Goal: Task Accomplishment & Management: Use online tool/utility

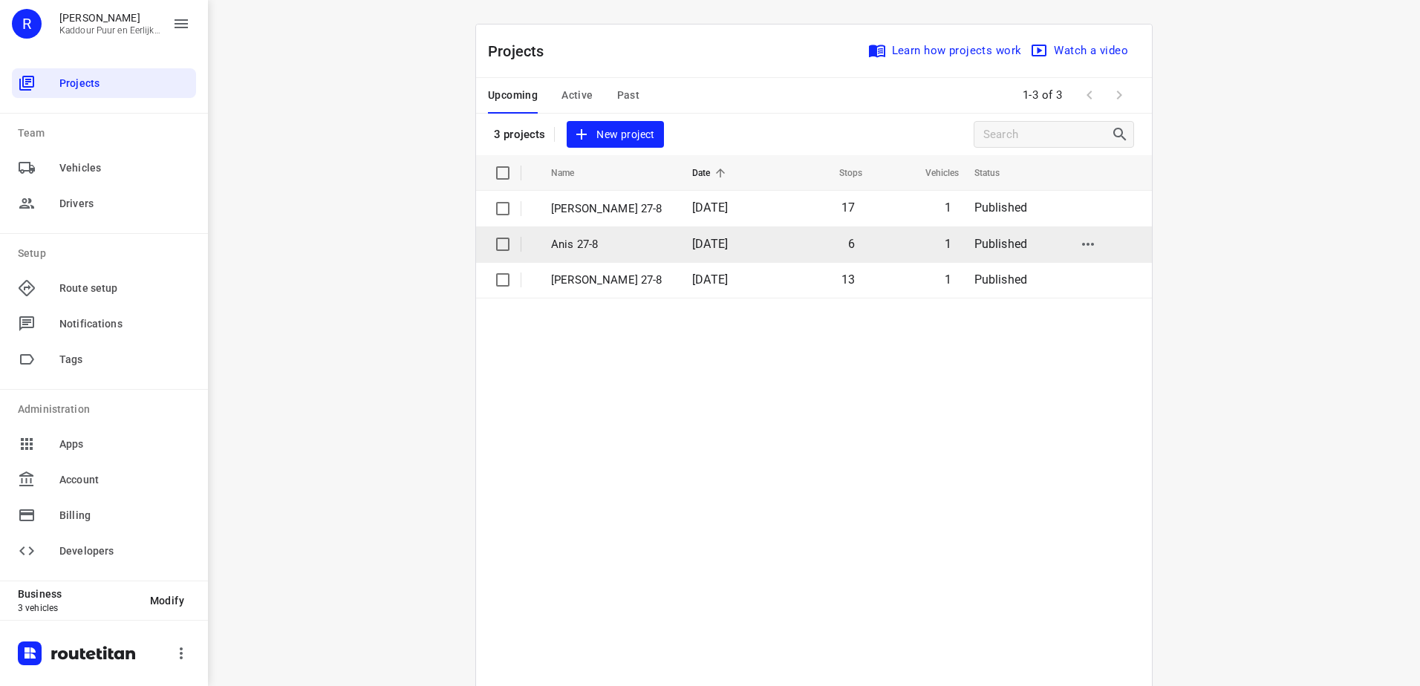
click at [680, 255] on td "[DATE]" at bounding box center [726, 244] width 93 height 36
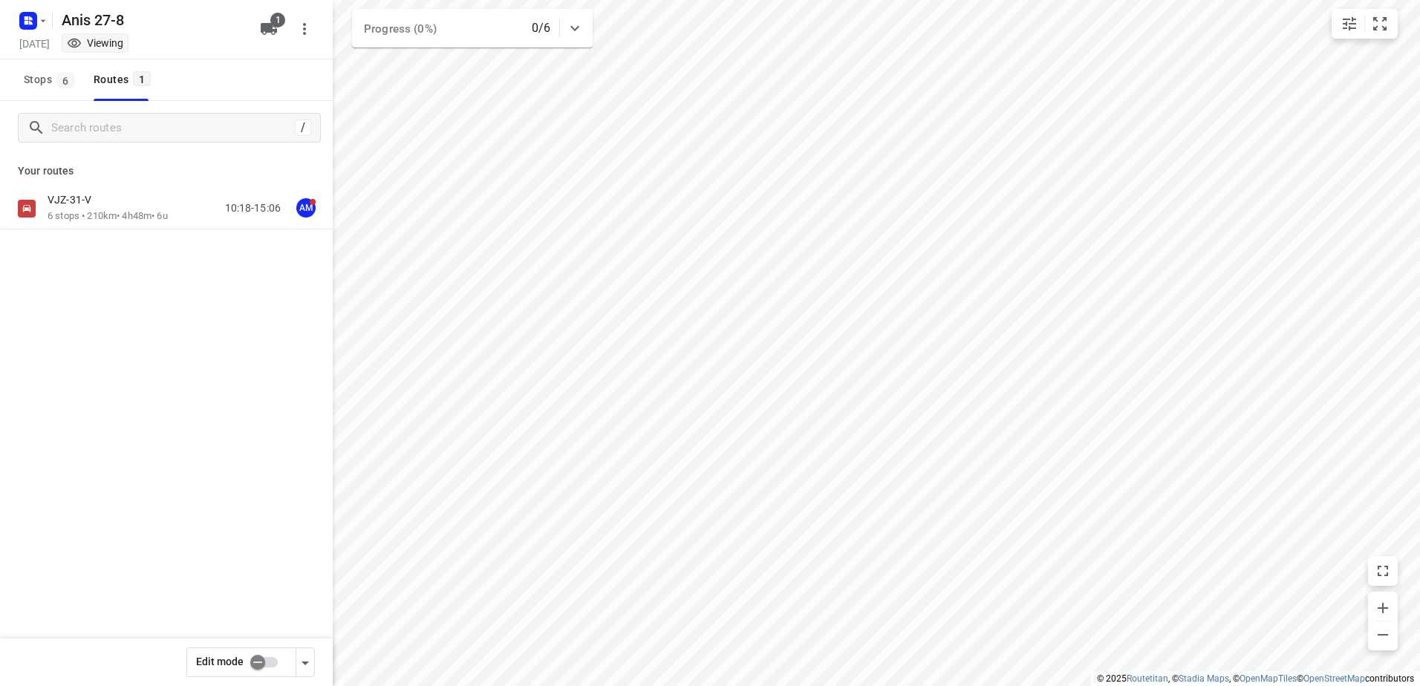
click at [114, 205] on div "VJZ-31-V" at bounding box center [108, 201] width 120 height 16
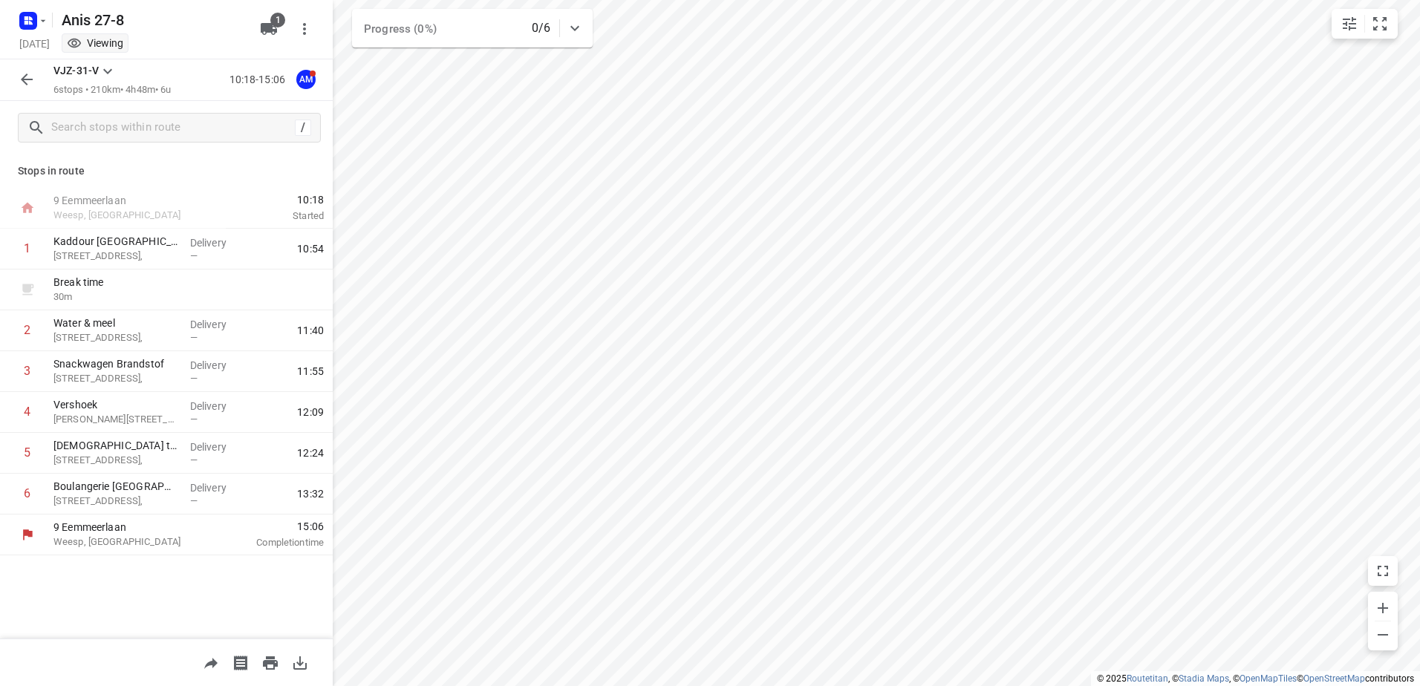
click at [16, 11] on div at bounding box center [31, 20] width 36 height 29
click at [34, 24] on rect "button" at bounding box center [28, 21] width 18 height 18
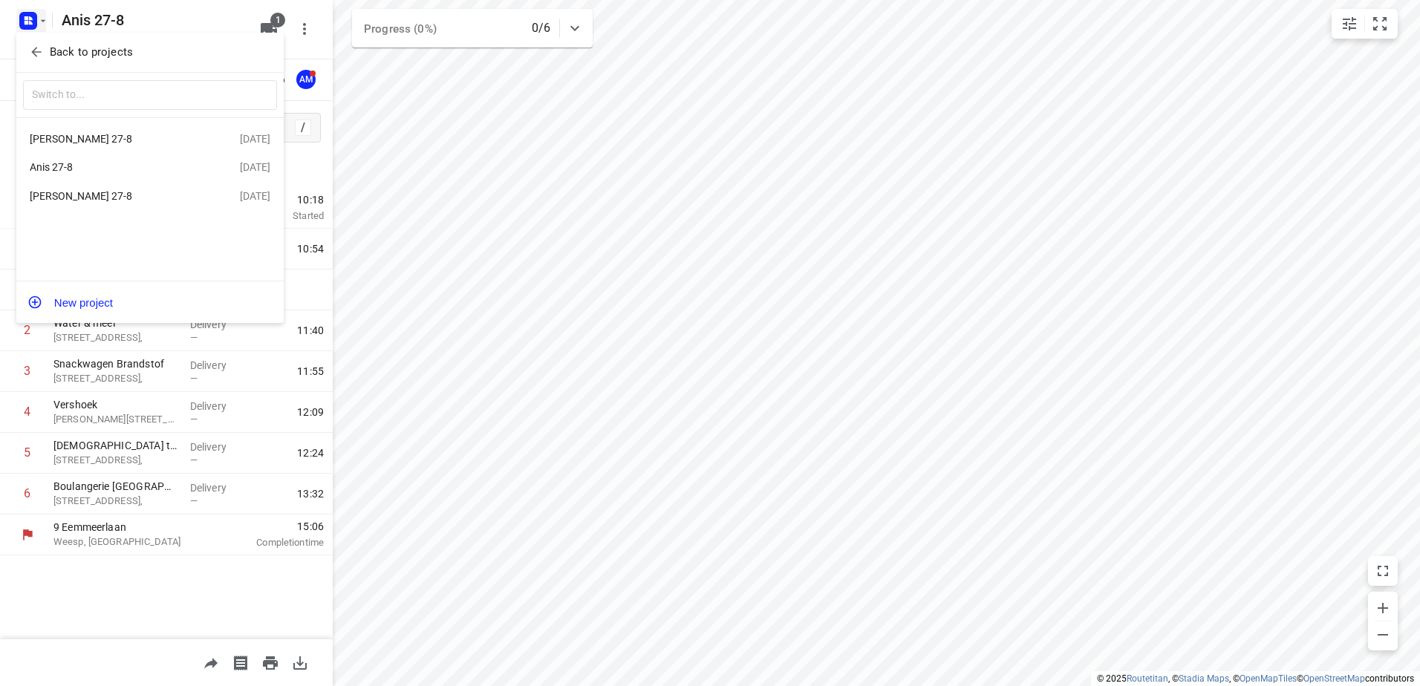
click at [94, 135] on div "[PERSON_NAME] 27-8" at bounding box center [115, 139] width 171 height 12
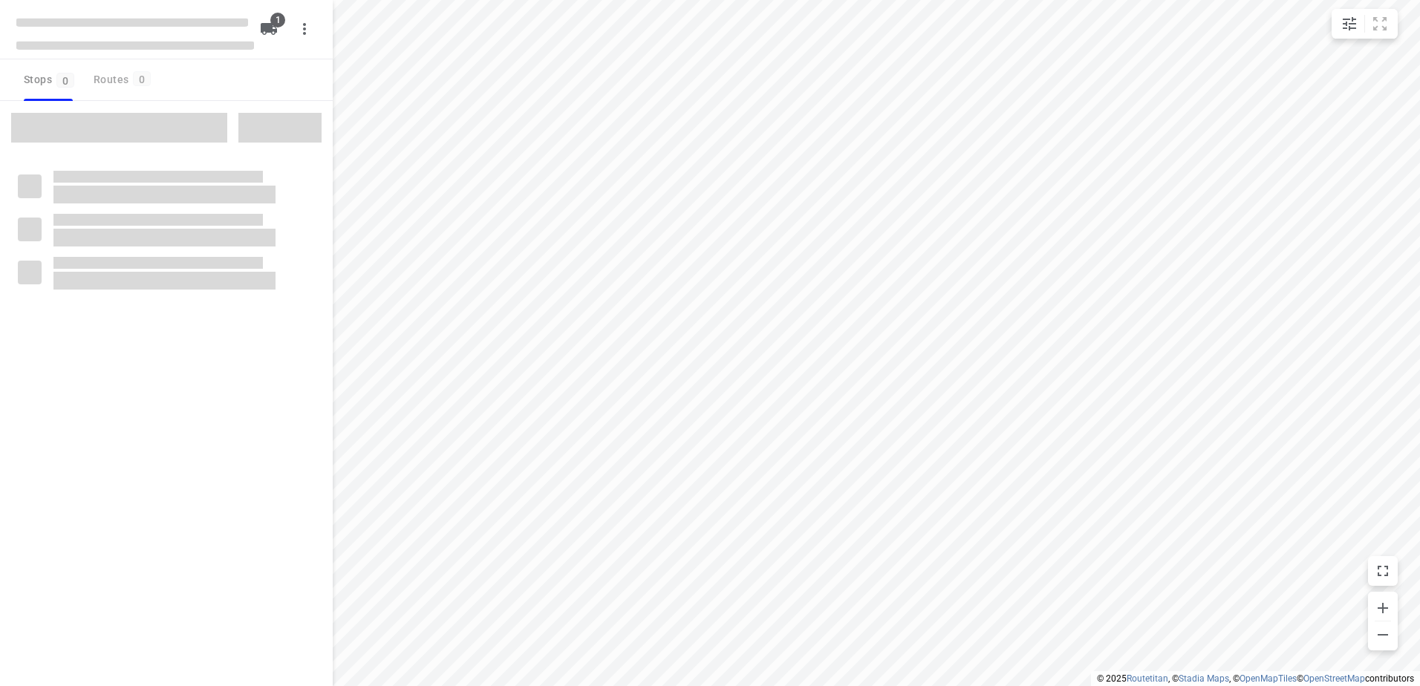
type input "distance"
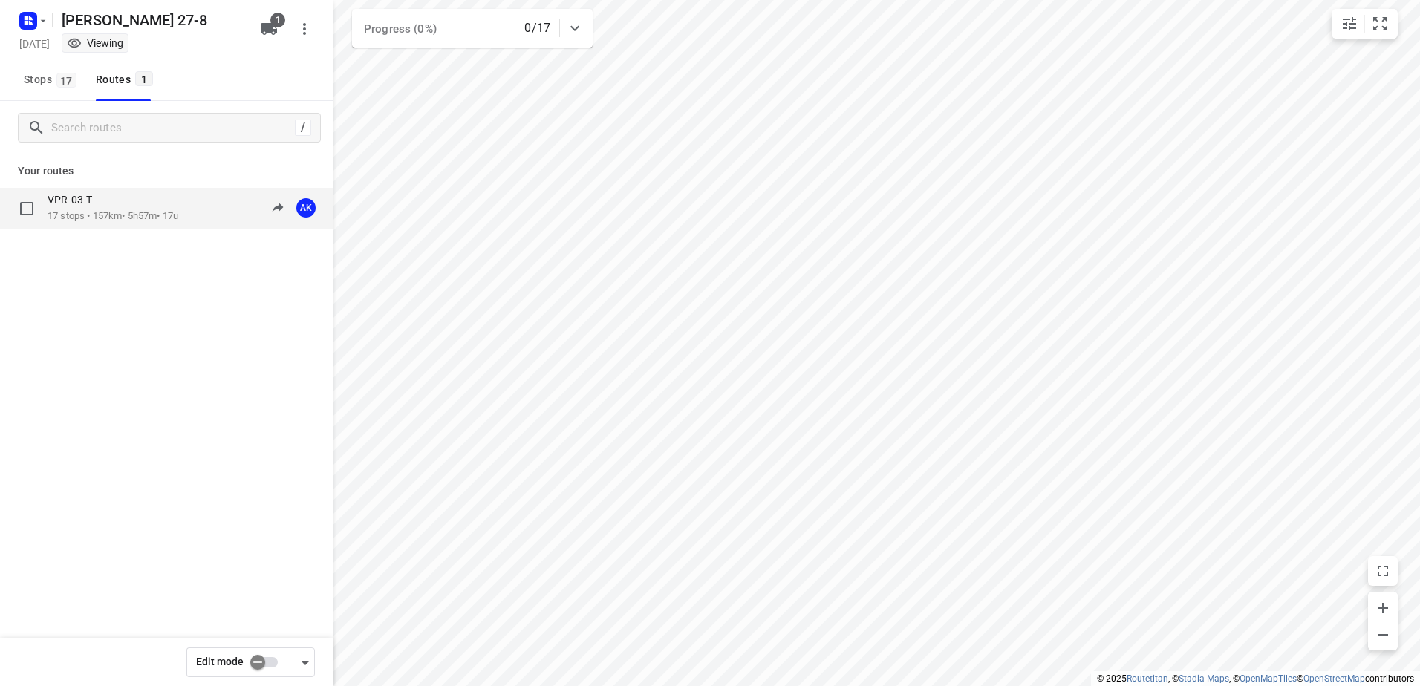
click at [93, 228] on div "VPR-03-T 17 stops • 157km • 5h57m • 17u 10:30-16:27 AK" at bounding box center [166, 209] width 333 height 42
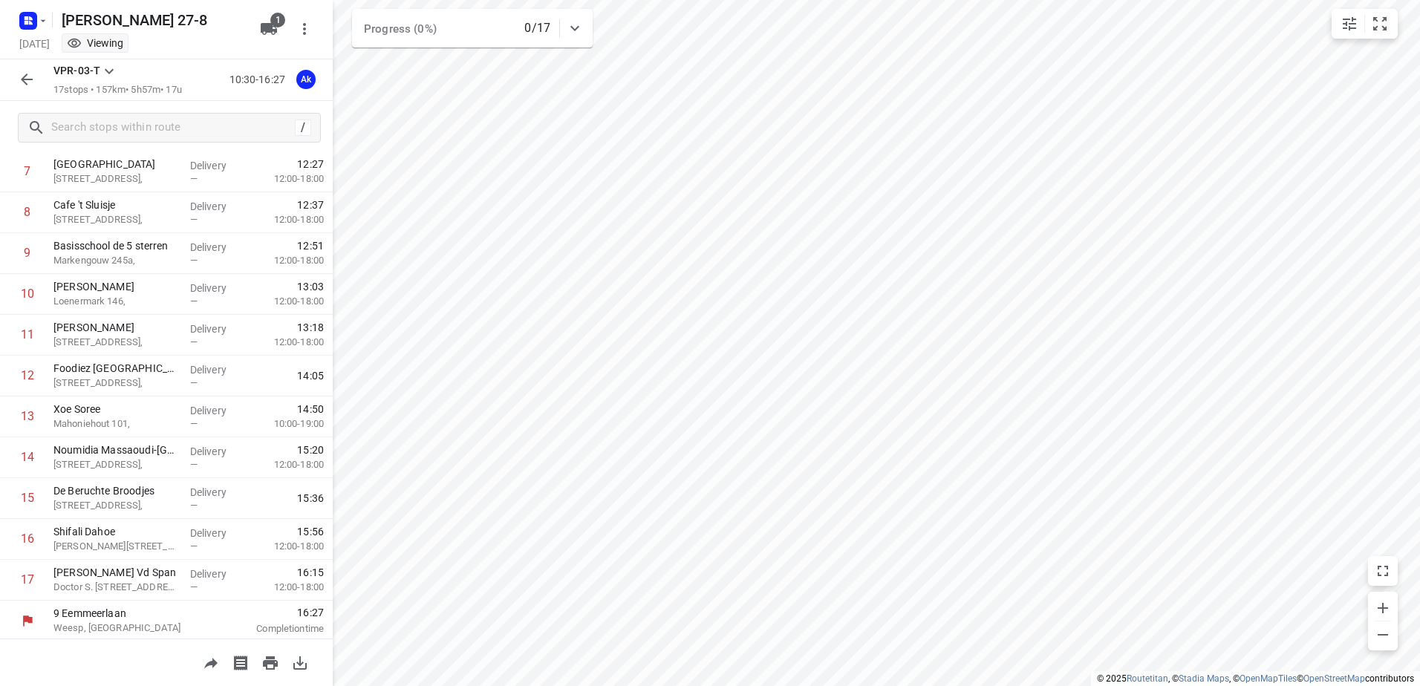
scroll to position [325, 0]
click at [31, 71] on icon "button" at bounding box center [27, 80] width 18 height 18
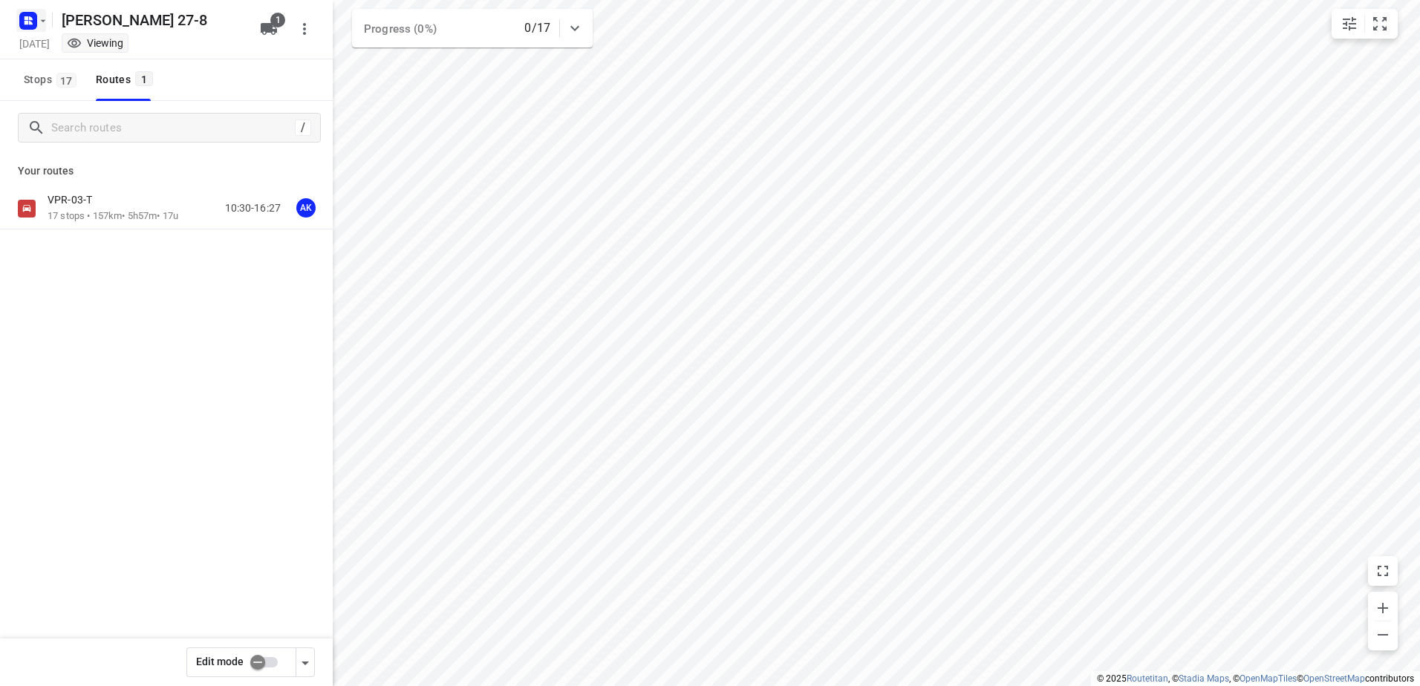
click at [27, 19] on icon "button" at bounding box center [27, 18] width 4 height 4
click at [59, 48] on p "Back to projects" at bounding box center [91, 52] width 83 height 17
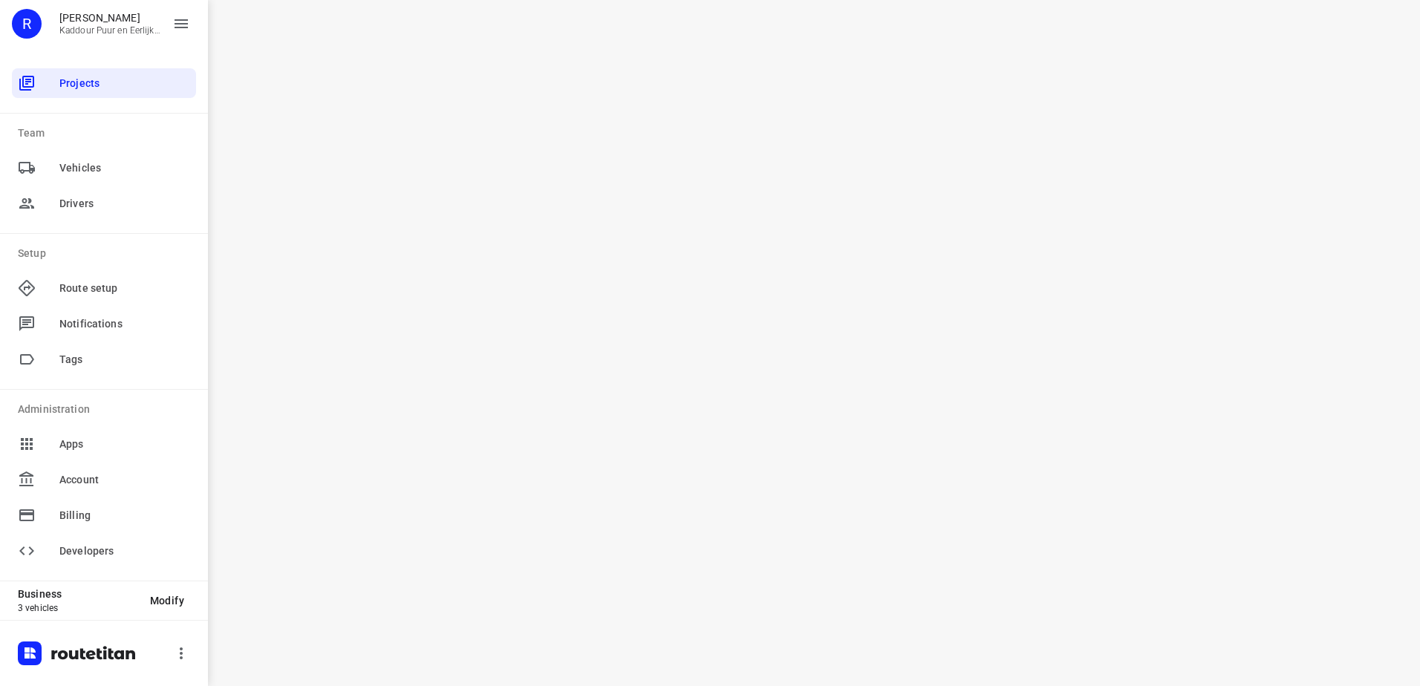
click at [595, 234] on div "i © 2025 Routetitan , © Stadia Maps , © OpenMapTiles © OpenStreetMap contributo…" at bounding box center [814, 343] width 1212 height 686
